Goal: Task Accomplishment & Management: Complete application form

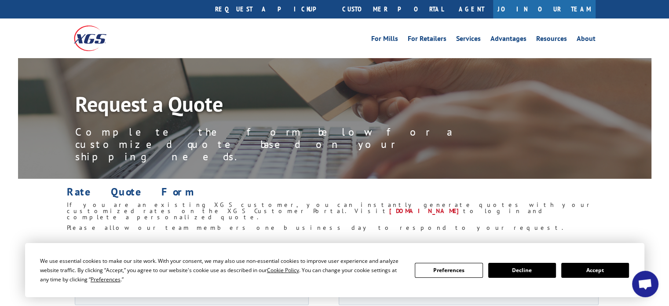
scroll to position [19, 0]
click at [388, 35] on link "For Mills" at bounding box center [384, 40] width 27 height 10
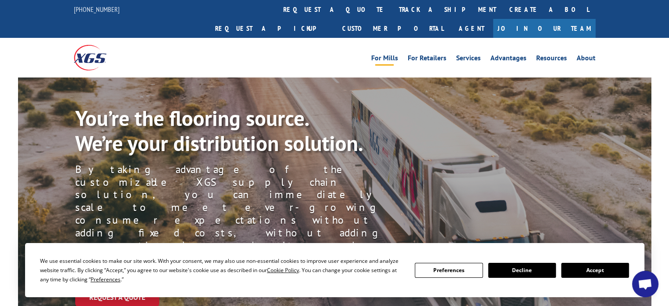
click at [581, 265] on button "Accept" at bounding box center [595, 270] width 68 height 15
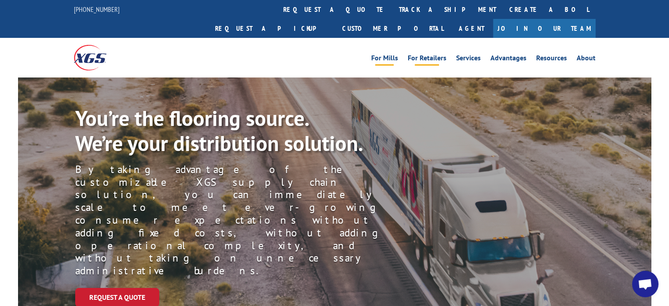
click at [419, 55] on link "For Retailers" at bounding box center [427, 60] width 39 height 10
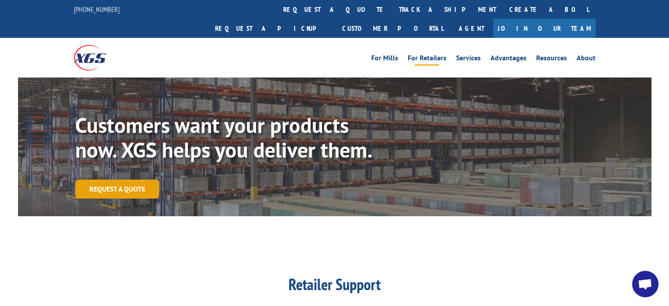
click at [108, 179] on link "Request a Quote" at bounding box center [117, 188] width 84 height 19
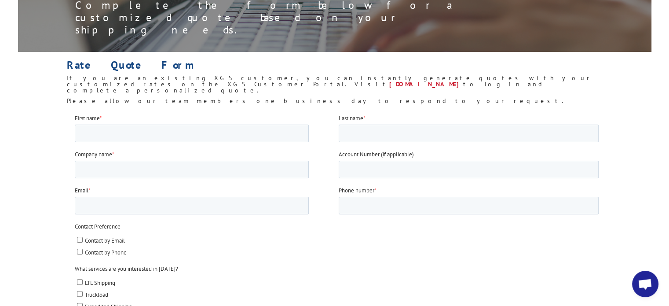
scroll to position [142, 0]
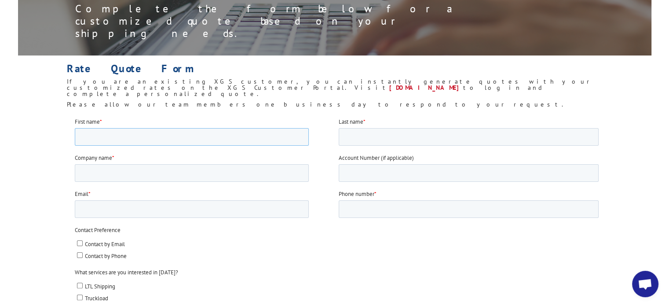
click at [152, 138] on input "First name *" at bounding box center [192, 137] width 234 height 18
type input "D"
click at [352, 139] on input "Last name *" at bounding box center [469, 137] width 260 height 18
type input "Desai"
type input "Om Carpet Mill"
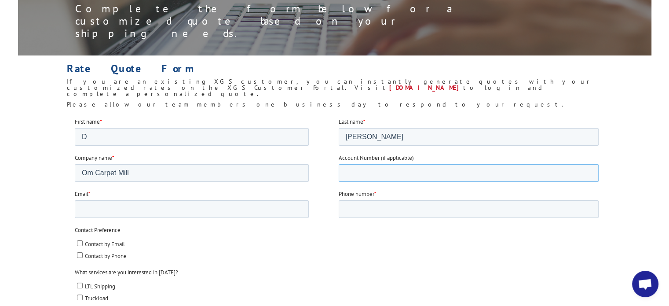
click at [373, 169] on input "Account Number (if applicable)" at bounding box center [469, 173] width 260 height 18
type input "79621"
click at [362, 210] on input "Phone number *" at bounding box center [469, 209] width 260 height 18
click at [351, 209] on input "14049094592" at bounding box center [469, 209] width 260 height 18
type input "4049094592"
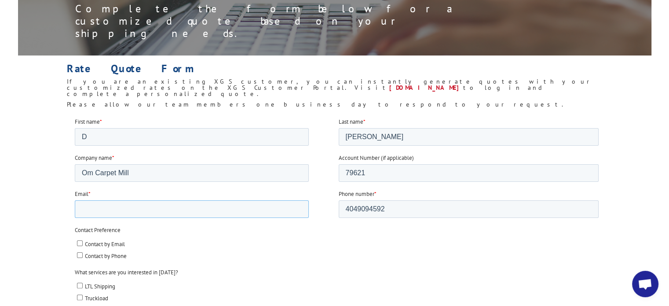
click at [194, 209] on input "Email *" at bounding box center [192, 209] width 234 height 18
type input "omcarpet@gmail.com"
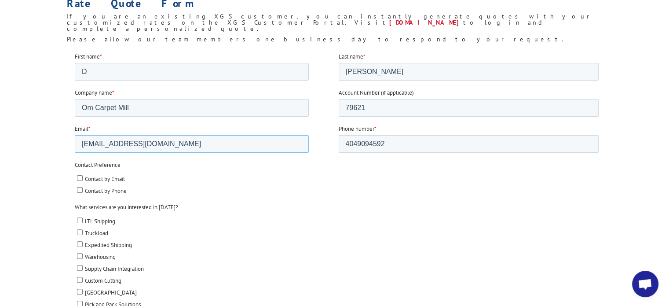
scroll to position [208, 0]
click at [77, 179] on input "Contact by Email" at bounding box center [80, 178] width 6 height 6
checkbox input "true"
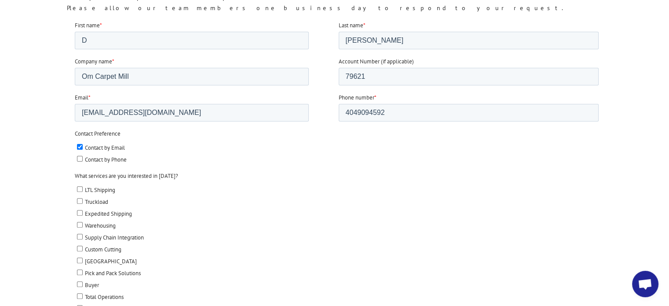
scroll to position [248, 0]
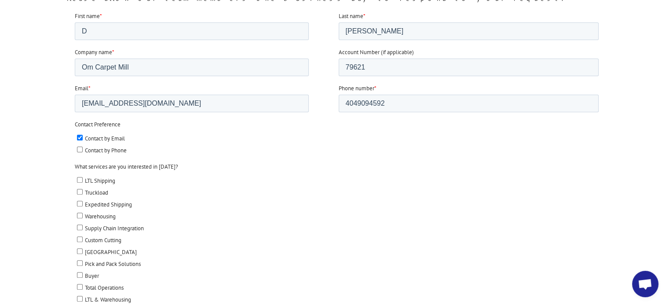
click at [79, 179] on input "LTL Shipping" at bounding box center [80, 179] width 6 height 6
checkbox input "true"
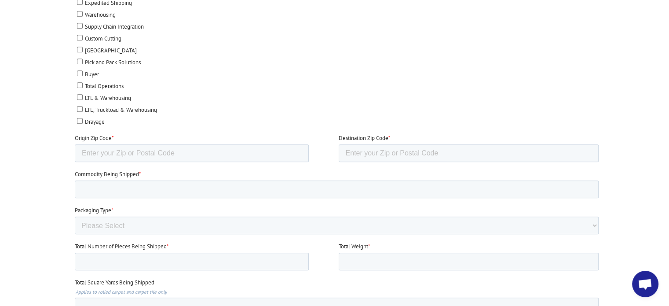
scroll to position [448, 0]
click at [145, 157] on input "Origin Zip Code *" at bounding box center [192, 155] width 234 height 18
type input "30701"
click at [350, 150] on input "Destination Zip Code *" at bounding box center [469, 155] width 260 height 18
type input "18104"
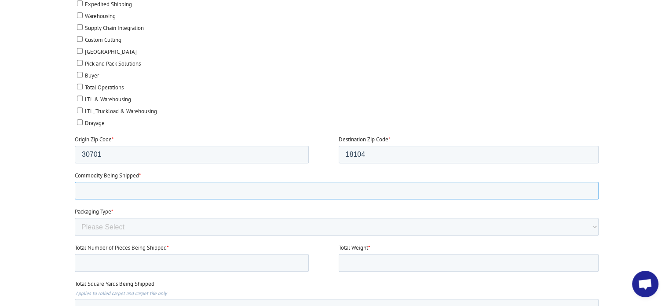
click at [91, 193] on input "Commodity Being Shipped *" at bounding box center [337, 191] width 524 height 18
type input "Carpet Tile"
click at [114, 229] on select "Please Select Rolled Goods Palletized" at bounding box center [337, 227] width 524 height 18
select select "Pallets (40"x48")"
click at [75, 235] on select "Please Select Rolled Goods Palletized" at bounding box center [337, 227] width 524 height 18
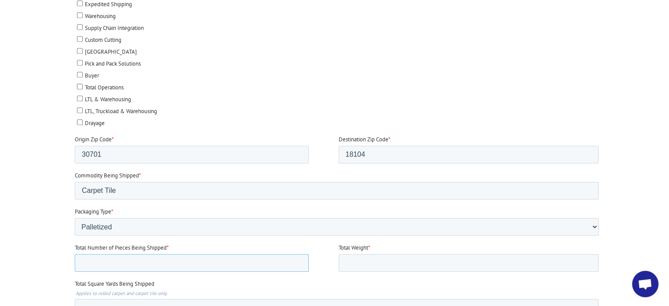
click at [109, 259] on input "Total Number of Pieces Being Shipped *" at bounding box center [192, 263] width 234 height 18
type input "11"
click at [423, 263] on input "Total Weight *" at bounding box center [469, 263] width 260 height 18
type input "8000"
click at [162, 302] on input "Total Square Yards Being Shipped" at bounding box center [337, 308] width 524 height 18
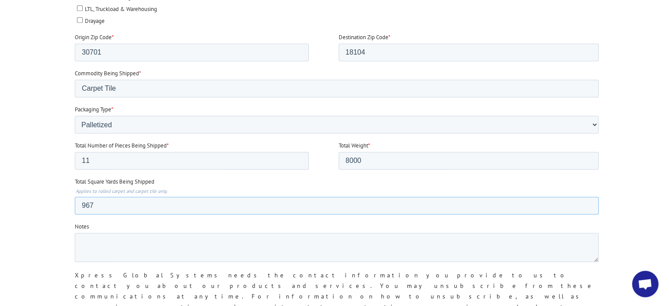
scroll to position [555, 0]
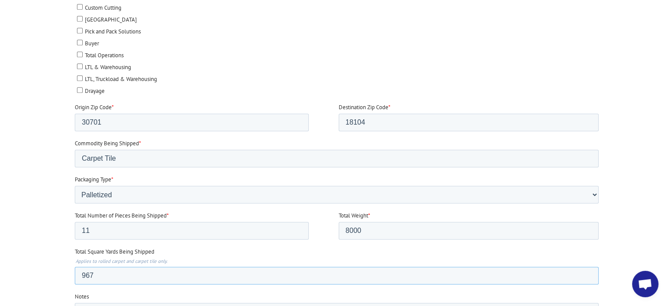
type input "967"
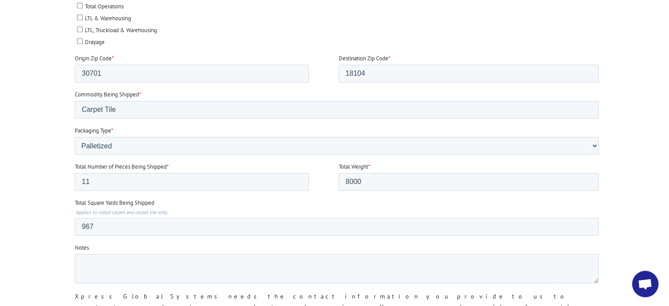
scroll to position [623, 0]
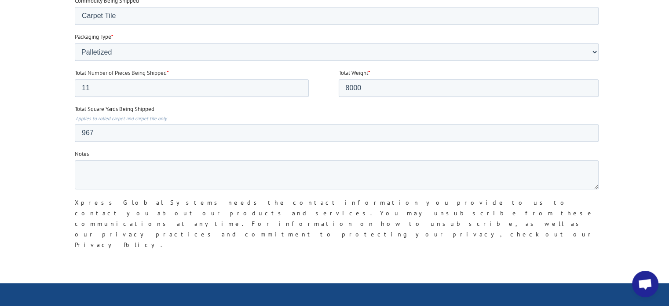
click at [84, 266] on input "Submit" at bounding box center [93, 274] width 37 height 17
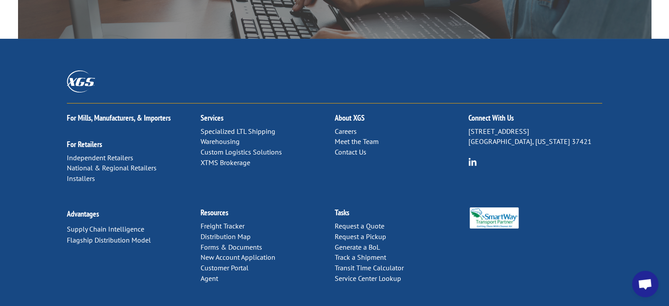
scroll to position [196, 0]
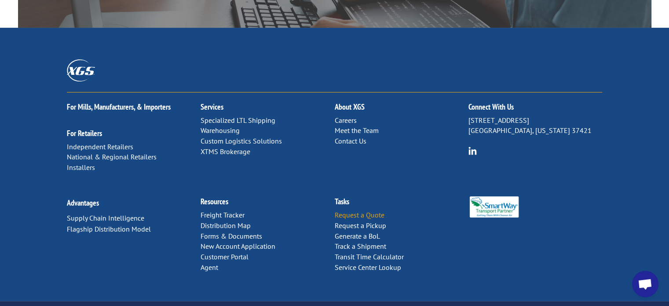
click at [371, 210] on link "Request a Quote" at bounding box center [359, 214] width 50 height 9
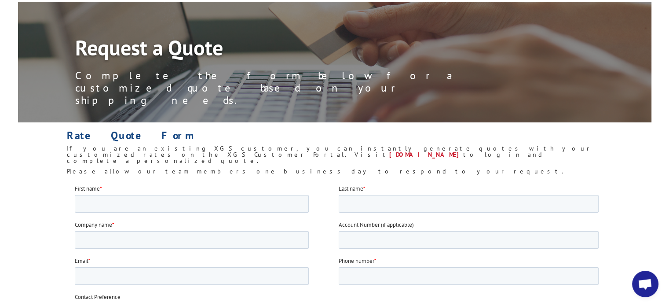
scroll to position [76, 0]
click at [424, 150] on link "[DOMAIN_NAME]" at bounding box center [426, 154] width 74 height 8
